Goal: Task Accomplishment & Management: Complete application form

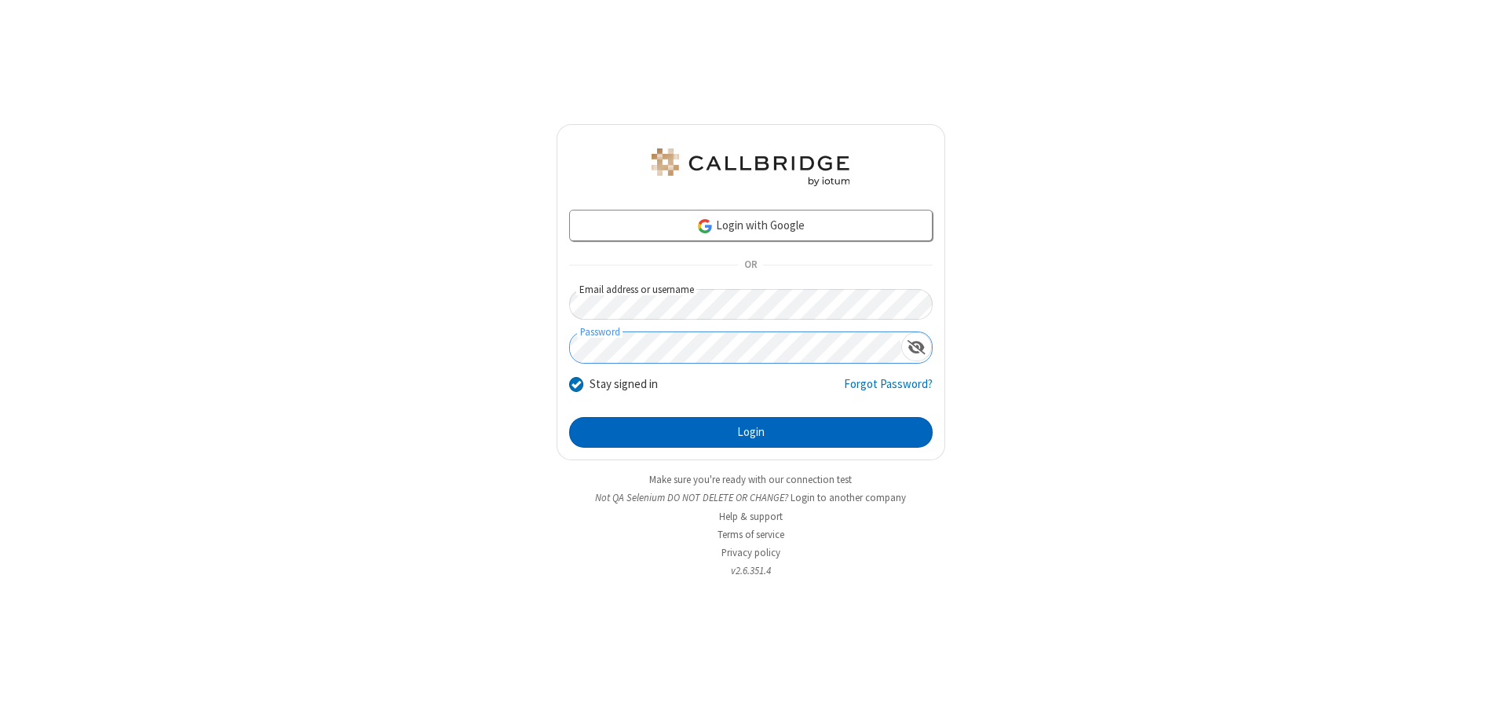
click at [751, 432] on button "Login" at bounding box center [751, 432] width 364 height 31
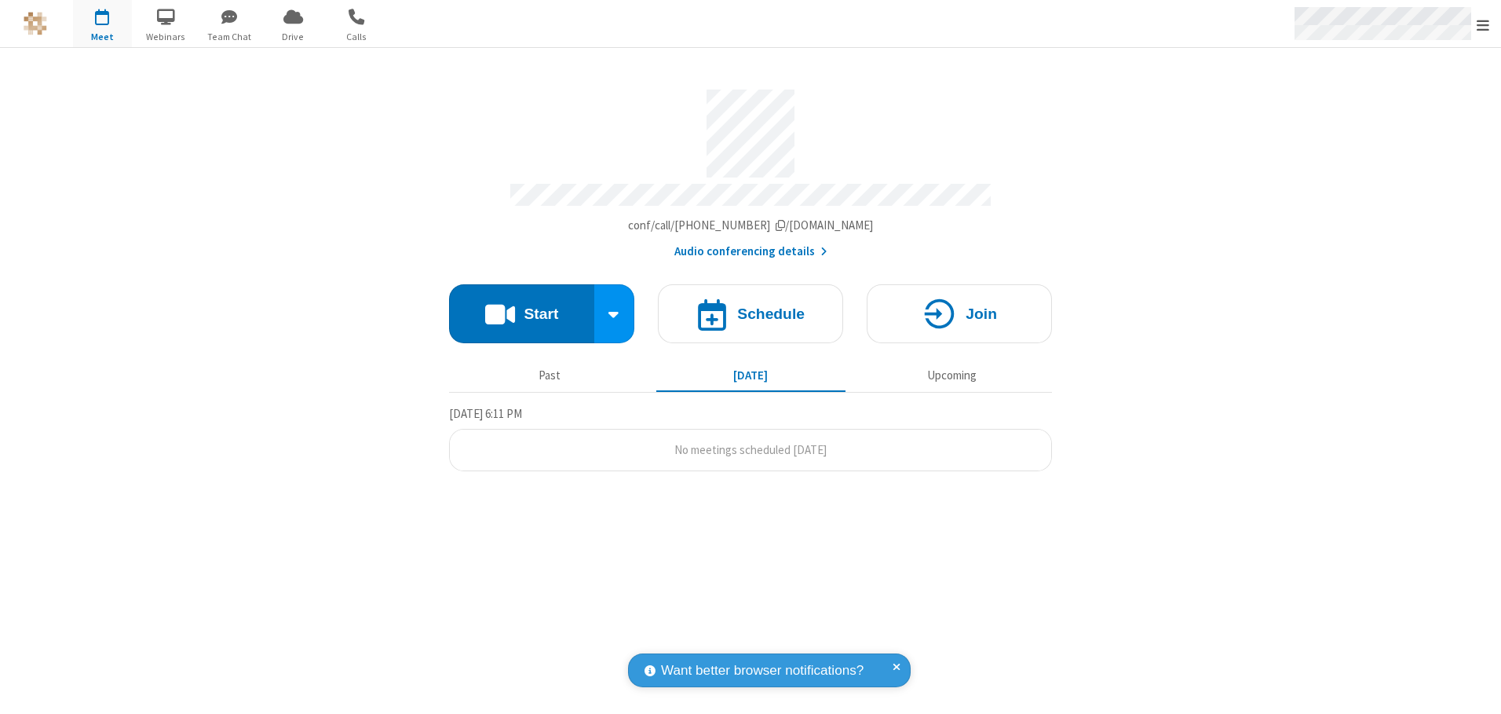
click at [1483, 24] on span "Open menu" at bounding box center [1483, 25] width 13 height 16
click at [102, 24] on span "button" at bounding box center [102, 16] width 59 height 27
click at [751, 308] on h4 "Schedule" at bounding box center [771, 313] width 68 height 15
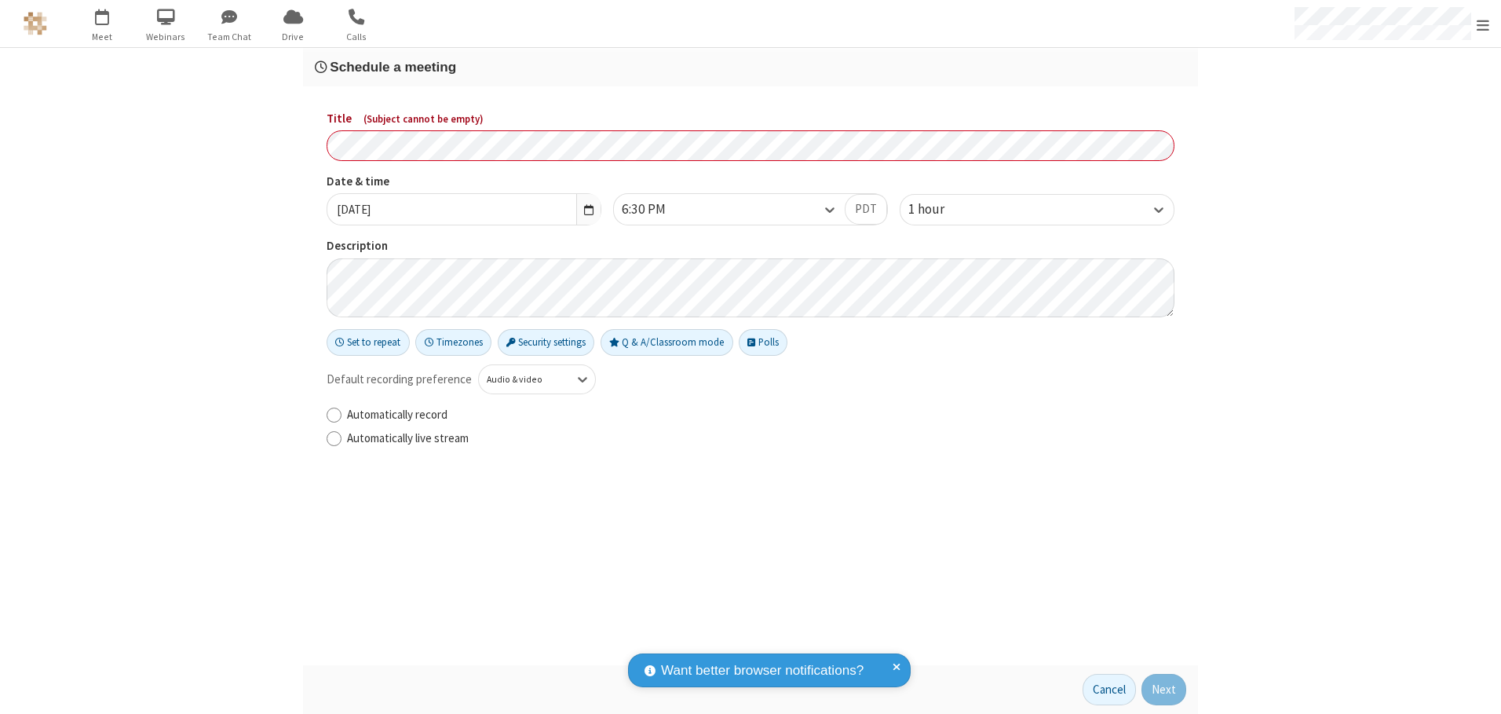
click at [751, 67] on h3 "Schedule a meeting" at bounding box center [751, 67] width 872 height 15
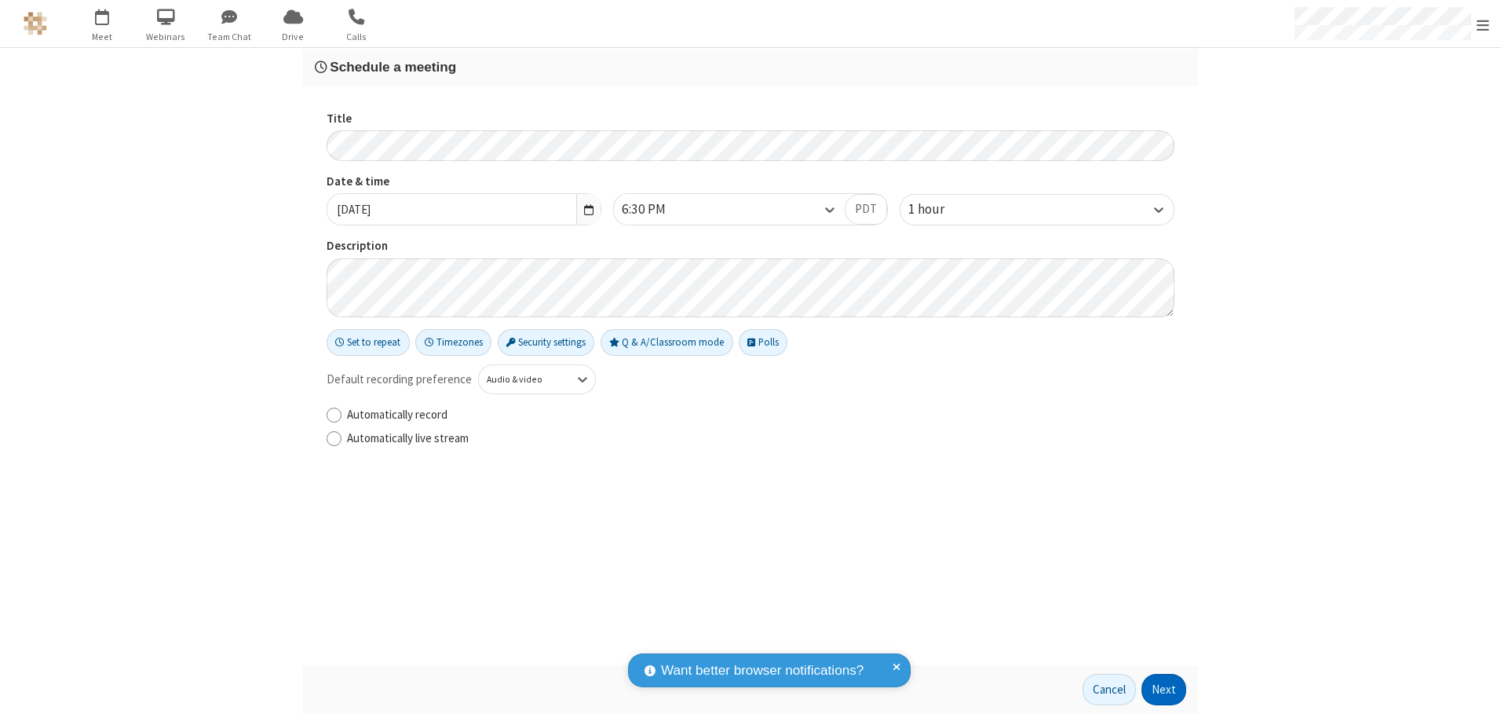
click at [1164, 689] on button "Next" at bounding box center [1164, 689] width 45 height 31
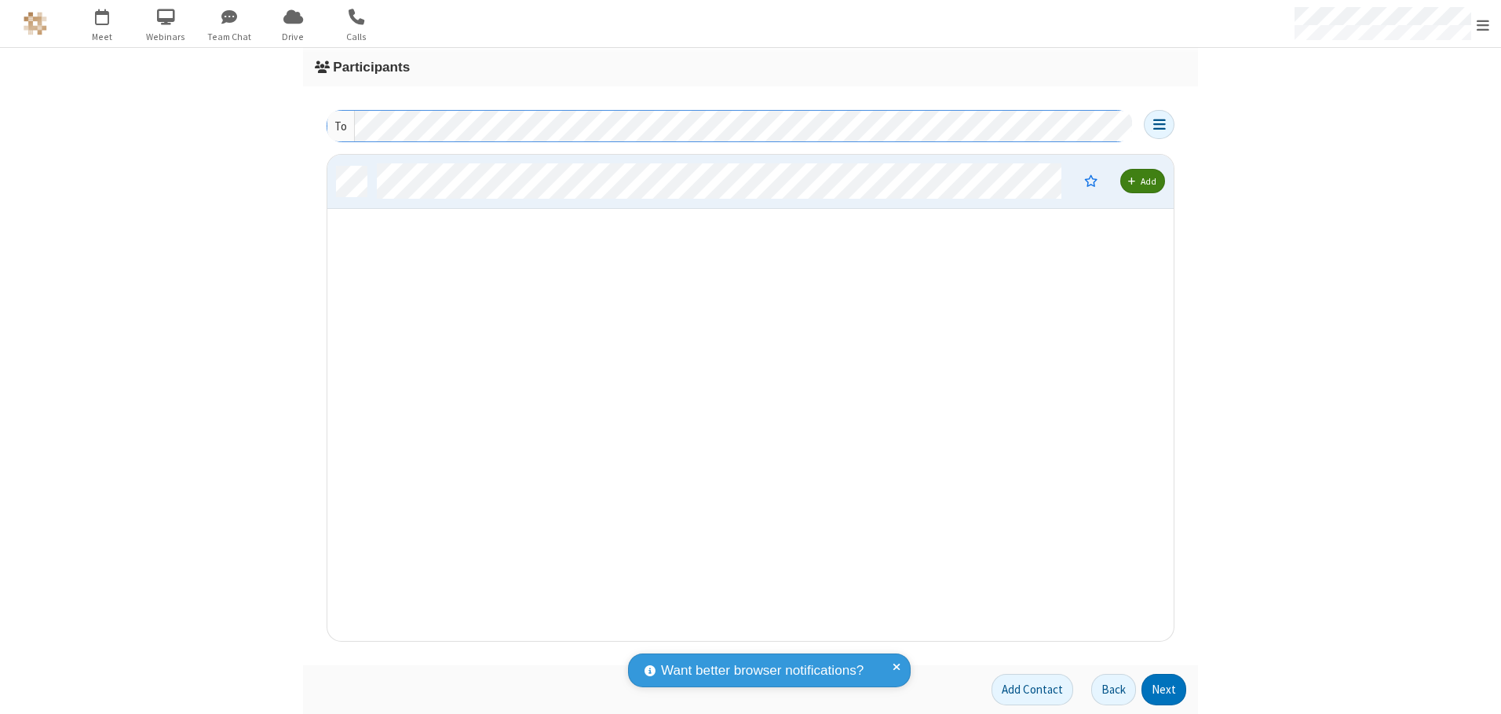
scroll to position [474, 835]
click at [1164, 689] on button "Next" at bounding box center [1164, 689] width 45 height 31
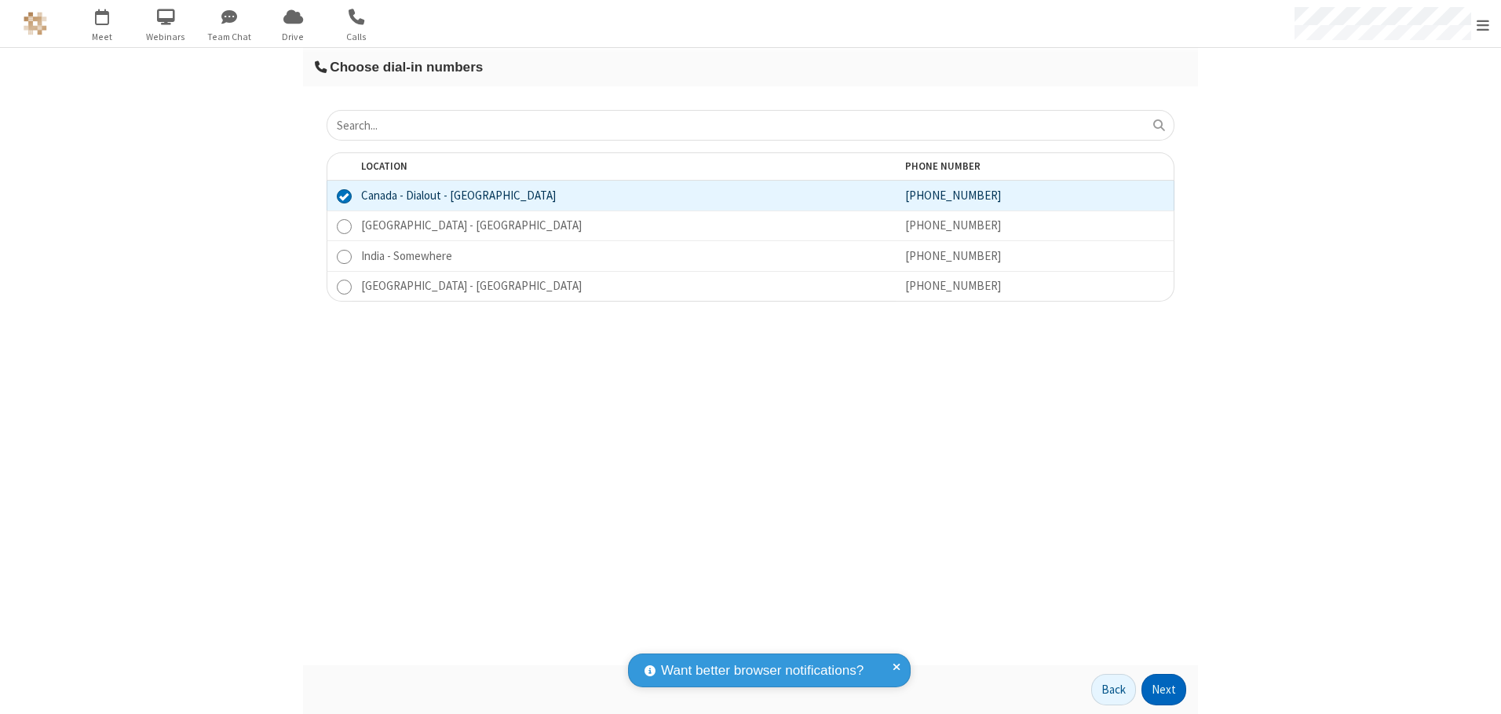
click at [1164, 689] on button "Next" at bounding box center [1164, 689] width 45 height 31
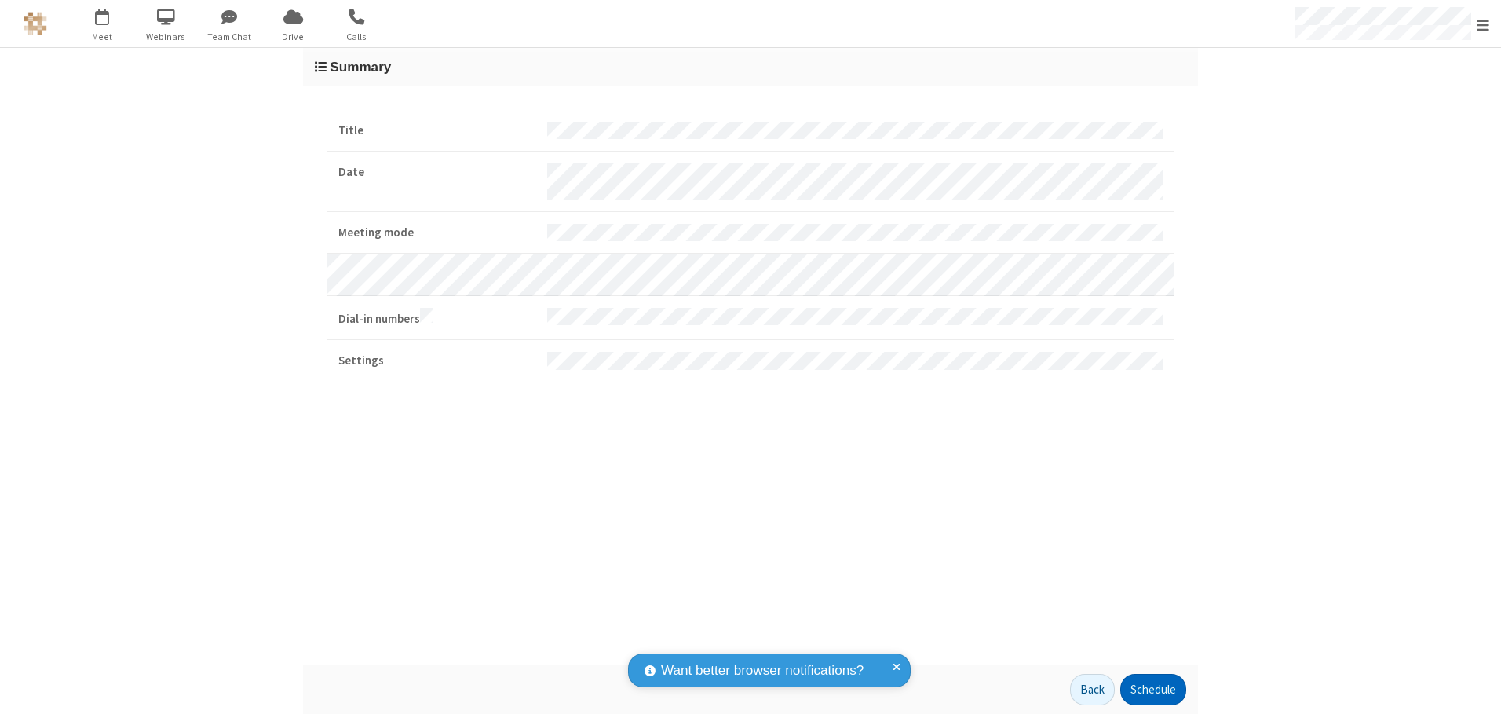
click at [1153, 689] on button "Schedule" at bounding box center [1153, 689] width 66 height 31
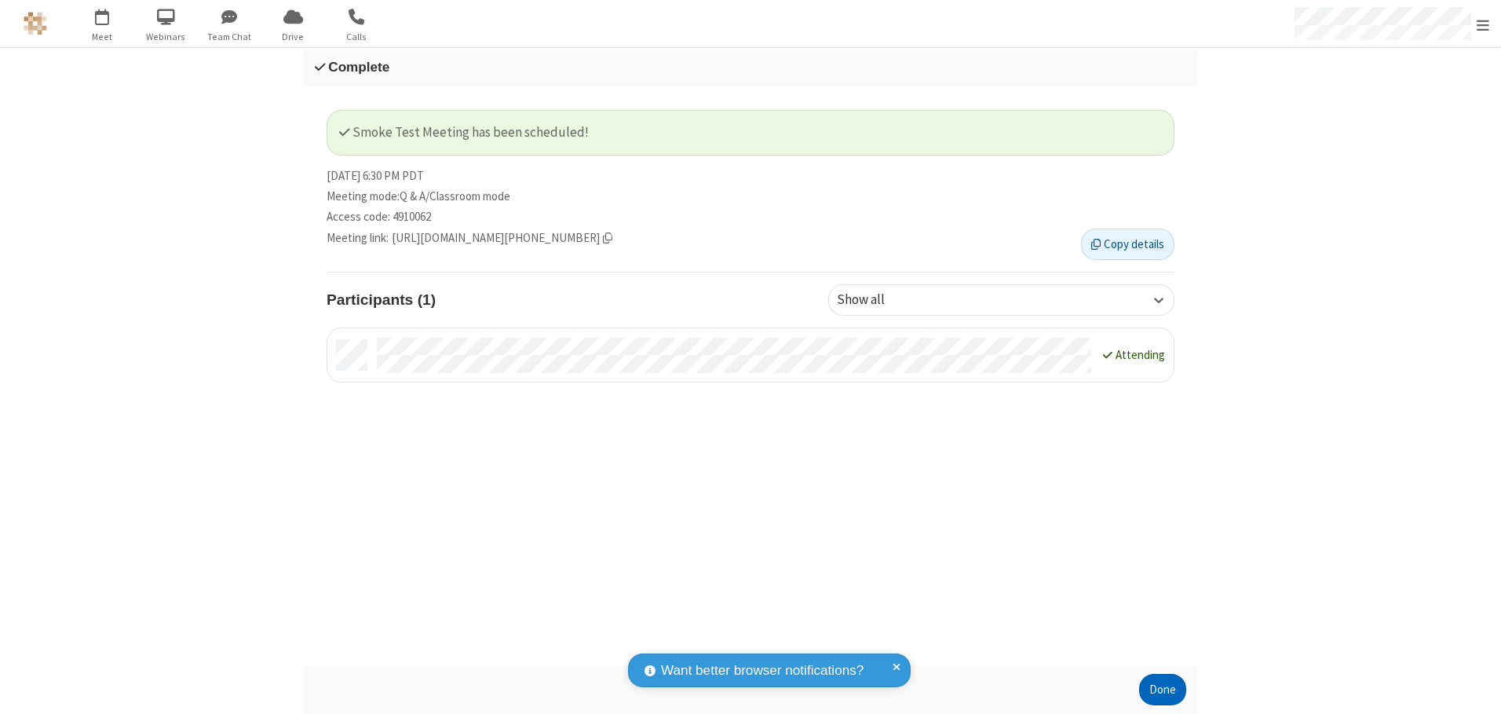
click at [1163, 689] on button "Done" at bounding box center [1162, 689] width 47 height 31
